Goal: Understand process/instructions: Learn how to perform a task or action

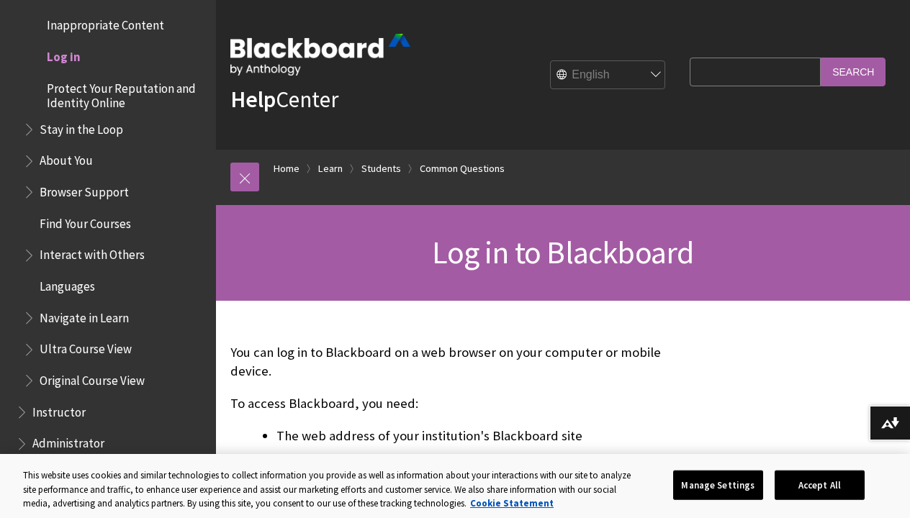
click at [68, 45] on span "Log in" at bounding box center [64, 54] width 34 height 19
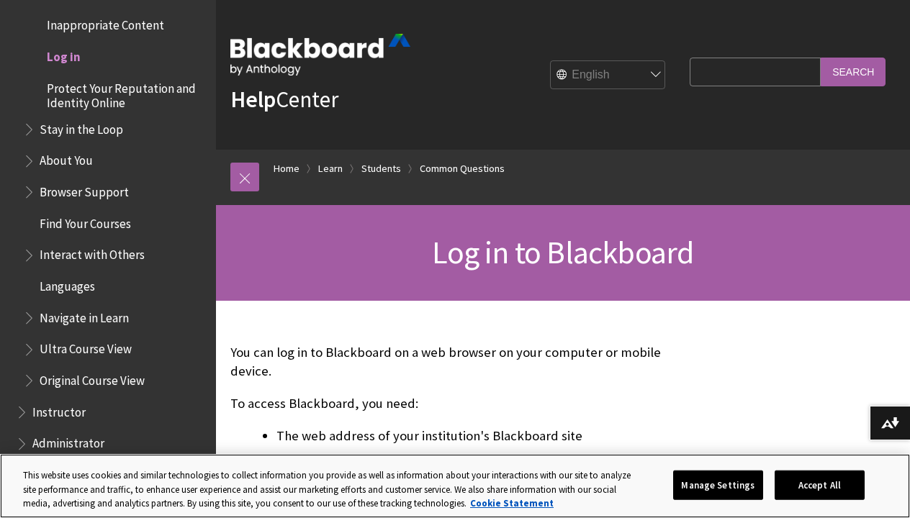
click at [807, 485] on button "Accept All" at bounding box center [819, 485] width 90 height 30
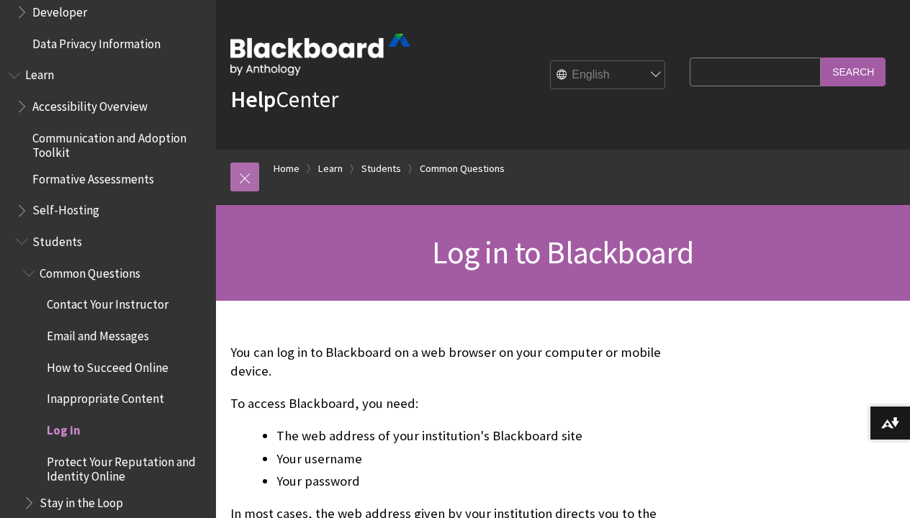
click at [245, 172] on link at bounding box center [244, 177] width 29 height 29
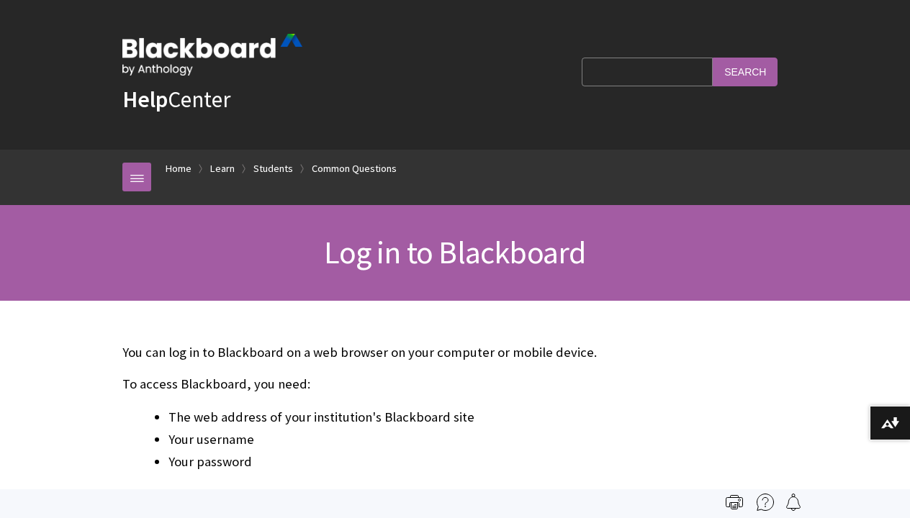
scroll to position [1552, 0]
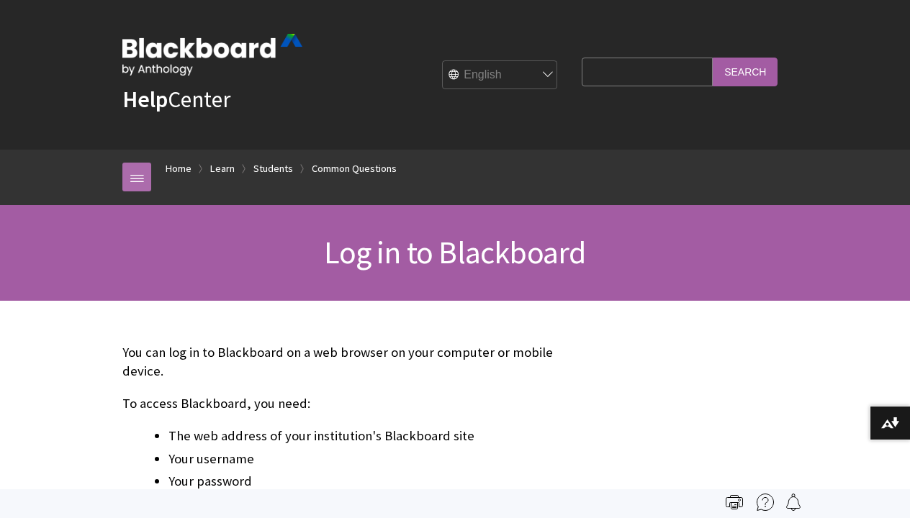
click at [140, 180] on link at bounding box center [136, 177] width 29 height 29
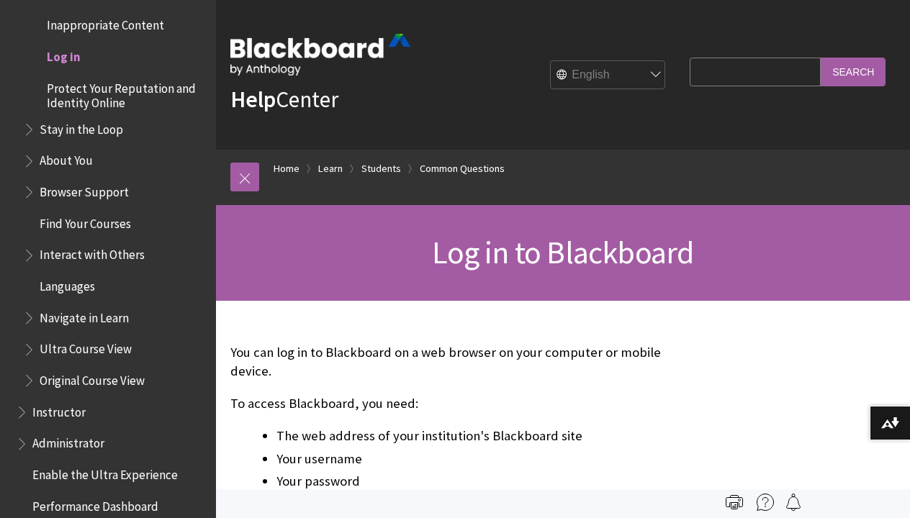
click at [229, 166] on div "Breadcrumb Home Learn Students Common Questions All Products Playlists Playlist…" at bounding box center [563, 177] width 694 height 55
click at [248, 178] on link at bounding box center [244, 177] width 29 height 29
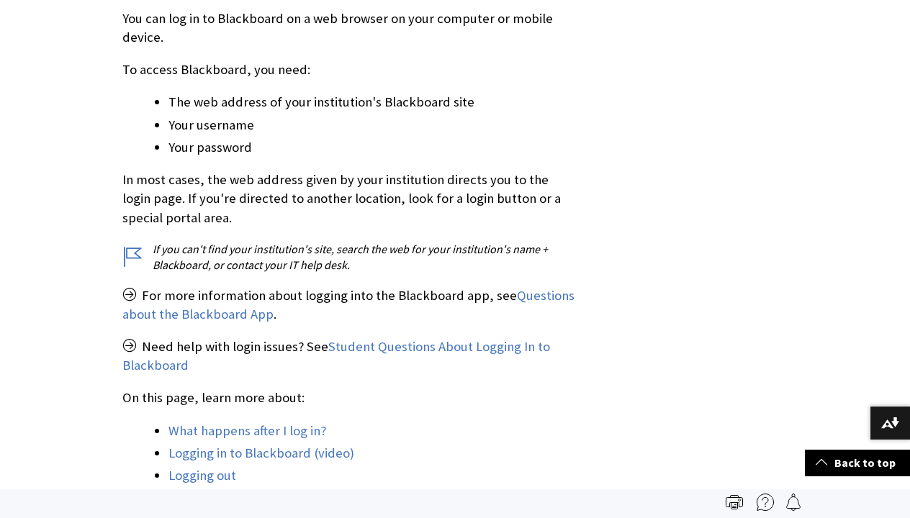
scroll to position [322, 0]
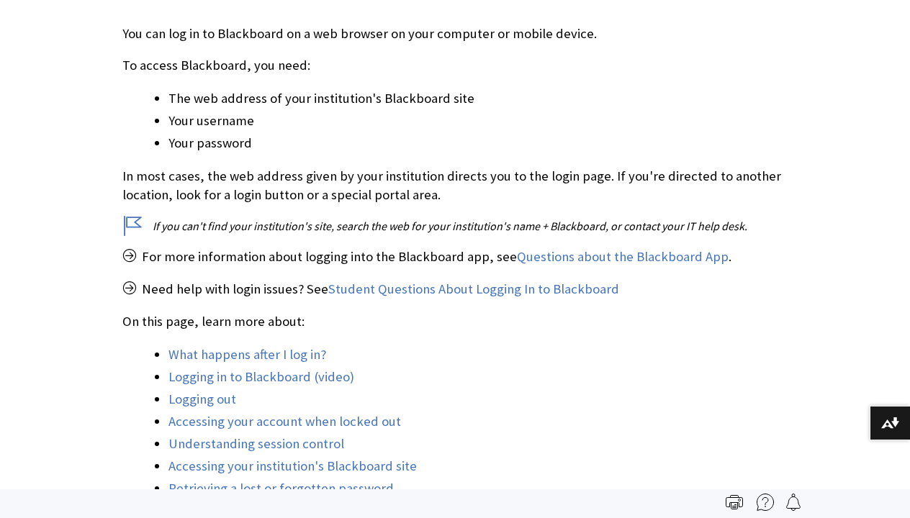
scroll to position [1552, 0]
